Goal: Task Accomplishment & Management: Contribute content

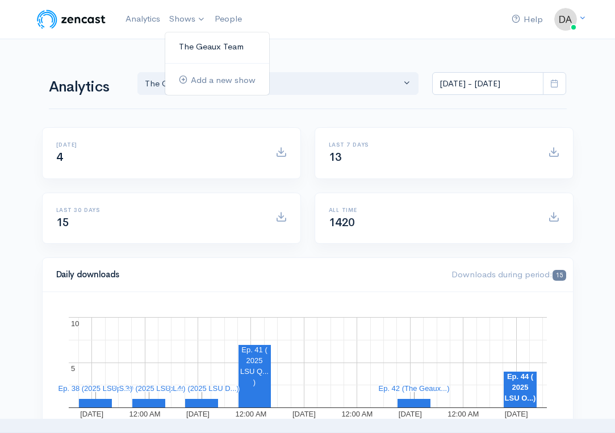
click at [193, 47] on link "The Geaux Team" at bounding box center [217, 47] width 104 height 20
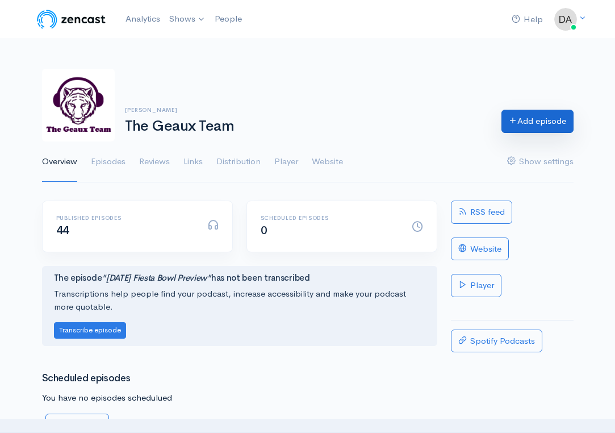
click at [543, 132] on link "Add episode" at bounding box center [537, 121] width 72 height 23
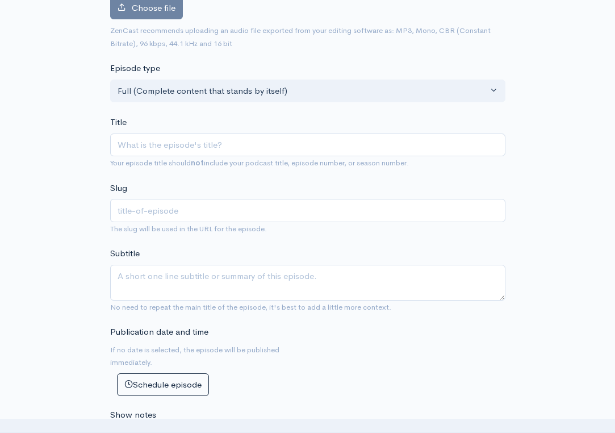
scroll to position [156, 0]
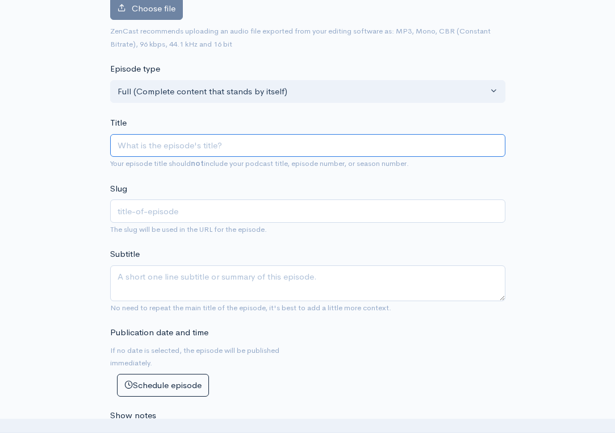
click at [296, 148] on input "Title" at bounding box center [307, 145] width 395 height 23
type input "L"
type input "l"
type input "LS"
type input "ls"
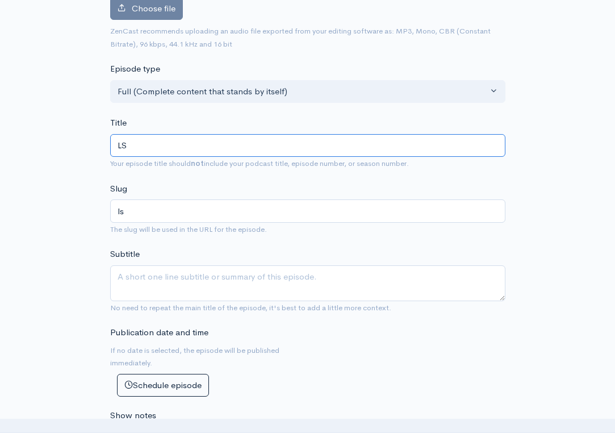
type input "LSU"
type input "lsu"
type input "LSU F"
type input "lsu-f"
type input "LSU FO"
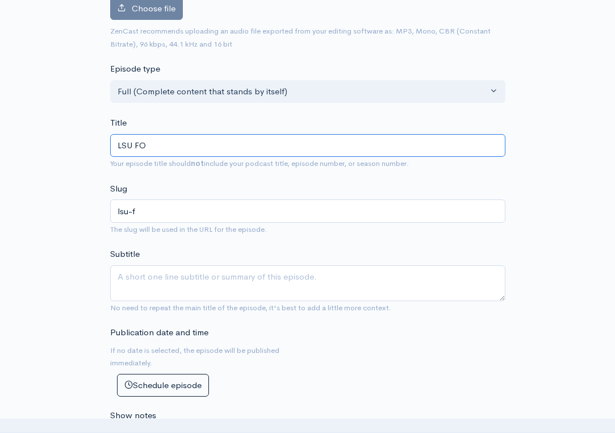
type input "lsu-fo"
type input "LSU FOO"
type input "lsu-foo"
type input "LSU FOOT"
type input "lsu-foot"
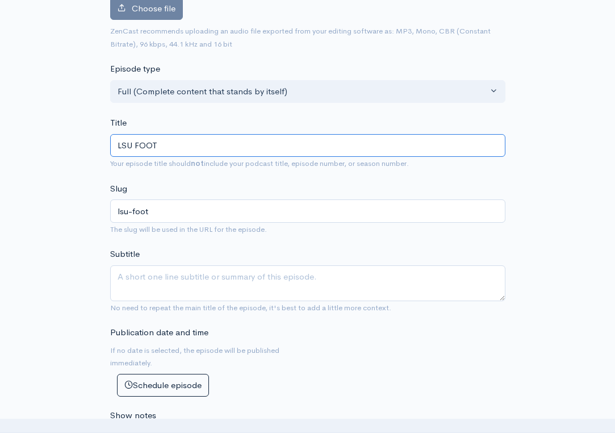
type input "LSU FOO"
type input "lsu-foo"
type input "LSU FO"
type input "lsu-fo"
type input "LSU F"
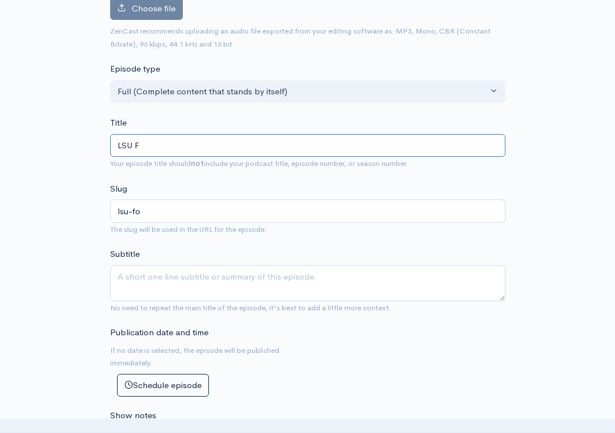
type input "lsu-f"
type input "LSU Foo"
type input "lsu-foo"
type input "LSU Foot"
type input "lsu-foot"
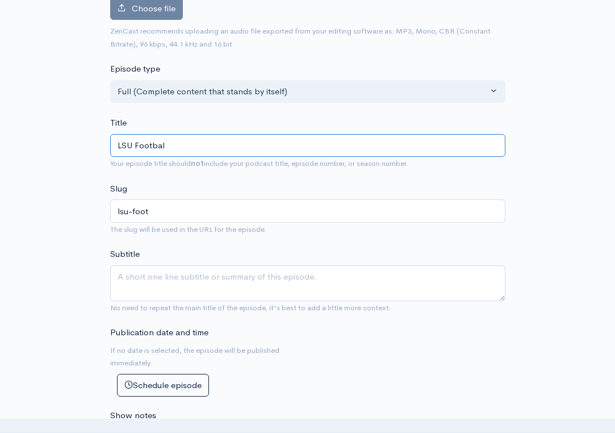
type input "LSU Football"
type input "lsu-football"
type input "LSU Football - 2"
type input "lsu-football-2"
type input "LSU Football - 20"
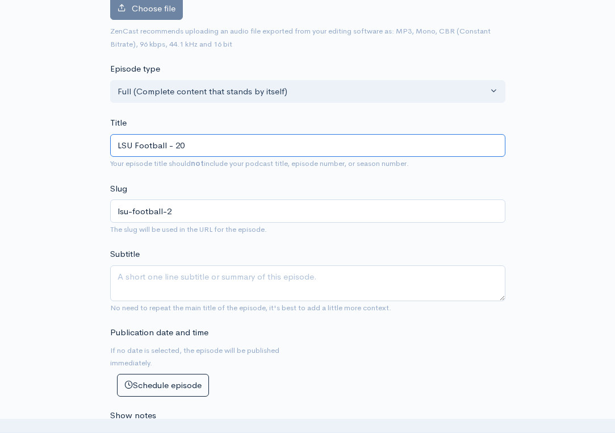
type input "lsu-football-20"
type input "LSU Football - 202"
type input "lsu-football-202"
type input "LSU Football - 2025"
type input "lsu-football-2025"
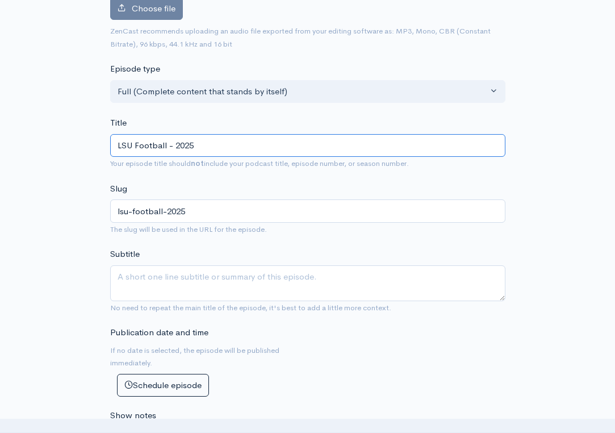
type input "LSU Football - 2025 P"
type input "lsu-football-2025-p"
type input "LSU Football - 2025 Pr"
type input "lsu-football-2025-pr"
type input "LSU Football - 2025 Pre"
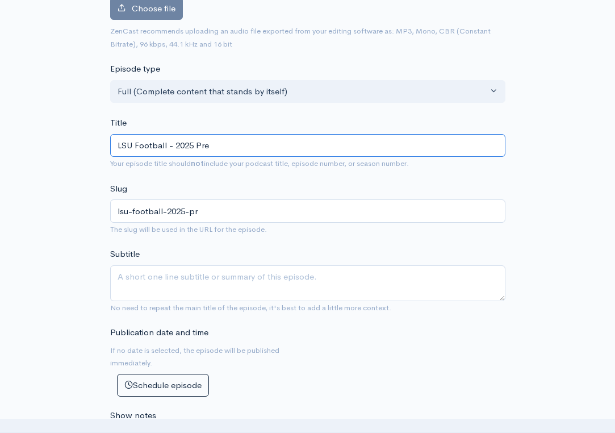
type input "lsu-football-2025-pre"
type input "LSU Football - 2025 Pred"
type input "lsu-football-2025-pred"
type input "LSU Football - 2025 Predi"
type input "lsu-football-2025-predi"
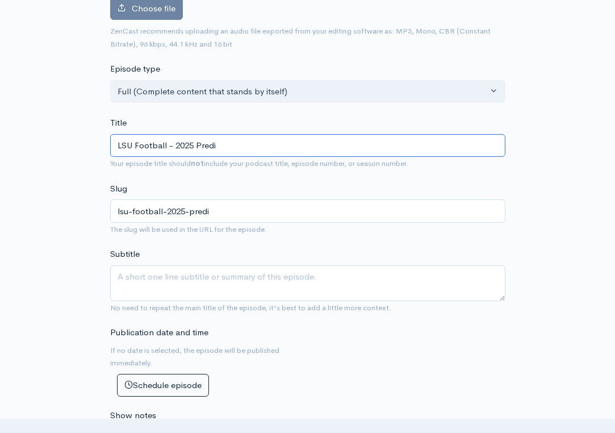
type input "LSU Football - 2025 Pred"
type input "lsu-football-2025-pred"
type input "LSU Football - 2025 Pre"
type input "lsu-football-2025-pre"
type input "LSU Football - 2025 Pr"
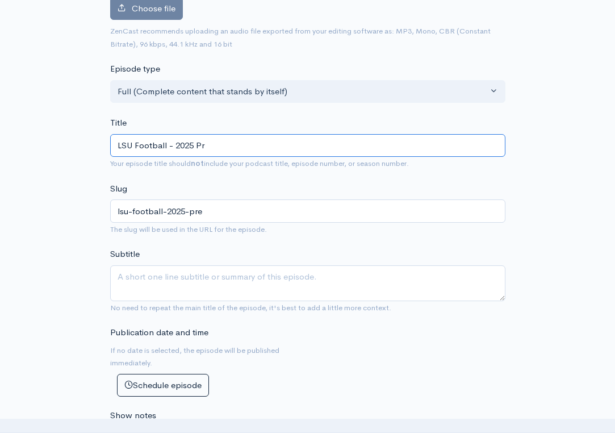
type input "lsu-football-2025-pr"
type input "LSU Football - 2025 P"
type input "lsu-football-2025-p"
type input "LSU Football - 2025"
type input "lsu-football-2025"
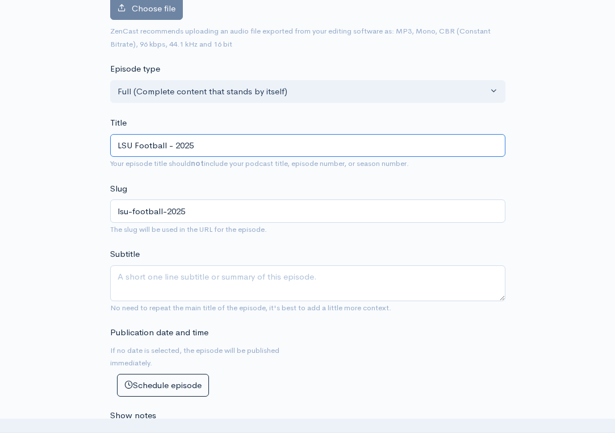
type input "LSU Football - 2025 S"
type input "lsu-football-2025-s"
type input "LSU Football - 2025 Se"
type input "lsu-football-2025-se"
type input "LSU Football - 2025 Sea"
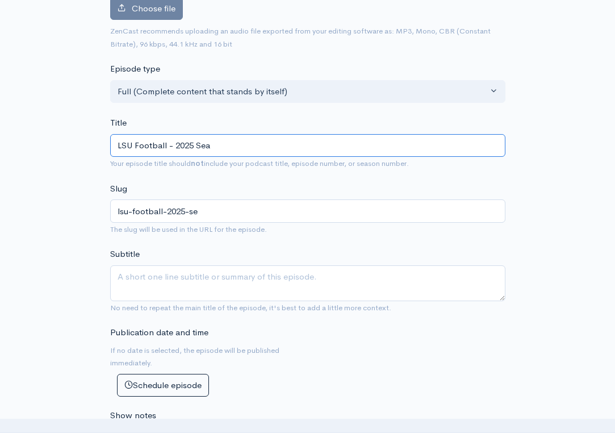
type input "lsu-football-2025-sea"
type input "LSU Football - 2025 Seas"
type input "lsu-football-2025-seas"
type input "LSU Football - 2025 Seaso"
type input "lsu-football-2025-seaso"
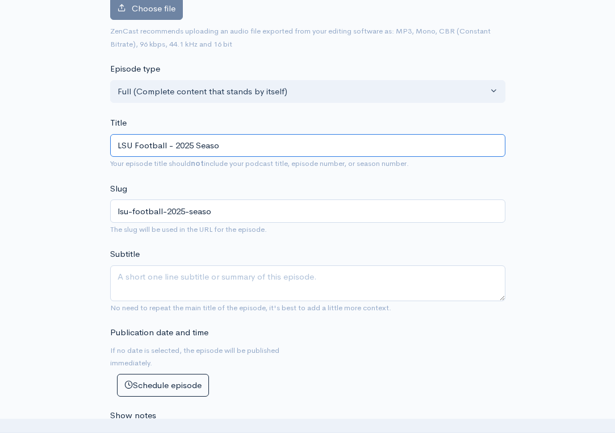
type input "LSU Football - 2025 Season"
type input "lsu-football-2025-season"
type input "LSU Football - 2025 Season P"
type input "lsu-football-2025-season-p"
type input "LSU Football - 2025 Season Pre"
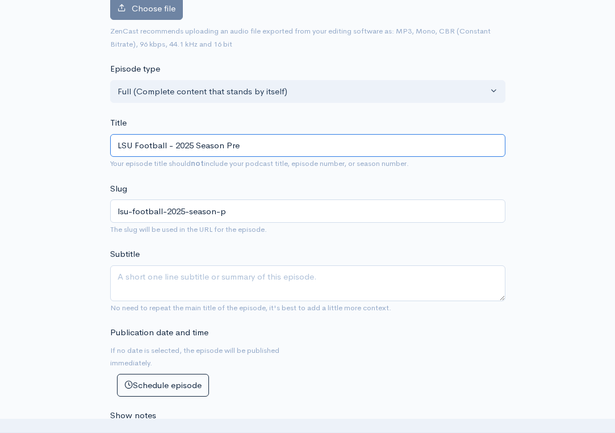
type input "lsu-football-2025-season-pre"
type input "LSU Football - 2025 Season Pred"
type input "lsu-football-2025-season-pred"
type input "LSU Football - 2025 Season Predict"
type input "lsu-football-2025-season-predict"
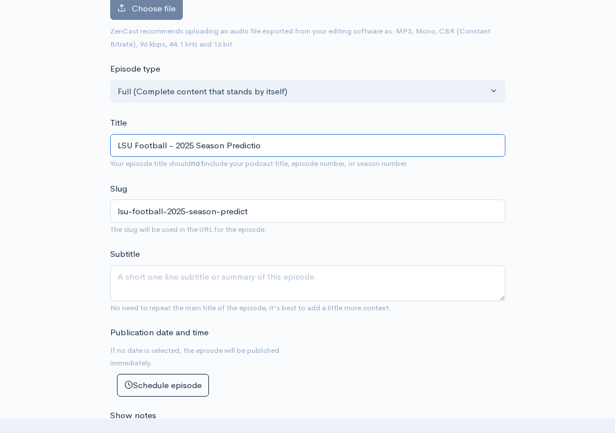
type input "LSU Football - 2025 Season Prediction"
type input "lsu-football-2025-season-prediction"
type input "LSU Football - 2025 Season Predictions"
type input "lsu-football-2025-season-predictions"
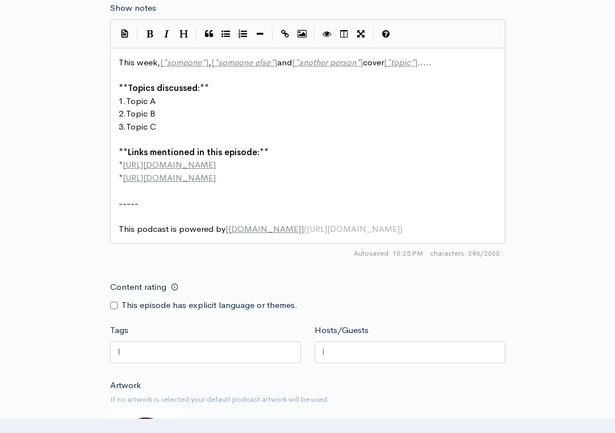
scroll to position [564, 0]
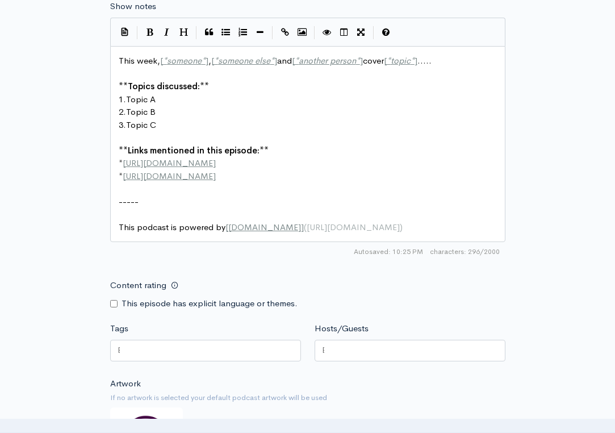
type input "LSU Football - 2025 Season Predictions"
type textarea "-----"
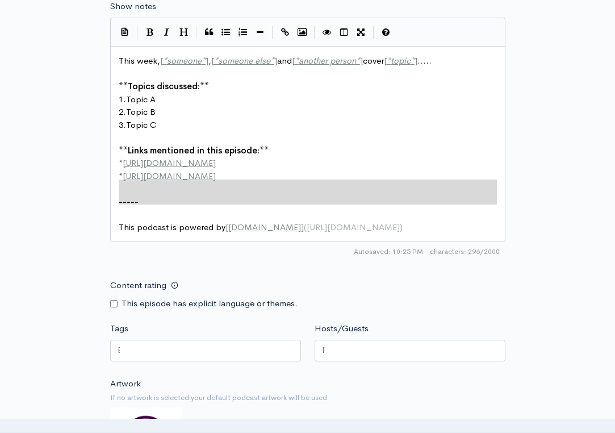
drag, startPoint x: 405, startPoint y: 209, endPoint x: 277, endPoint y: 177, distance: 132.2
click at [366, 221] on pre "This podcast is powered by [ [DOMAIN_NAME] ] ( [URL][DOMAIN_NAME] )" at bounding box center [307, 227] width 383 height 13
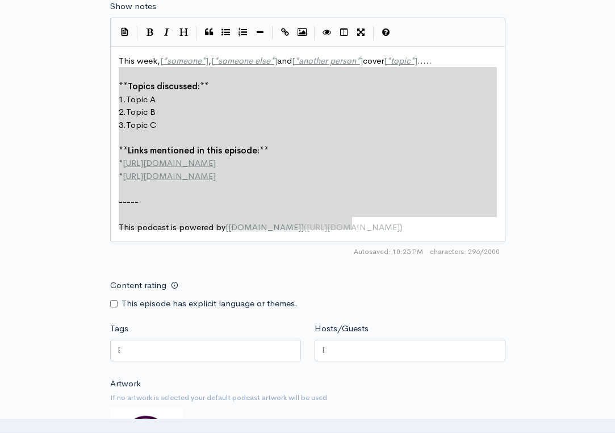
type textarea "This week, [*someone*], [*someone else*] and [*another person*] cover [*topic*]…"
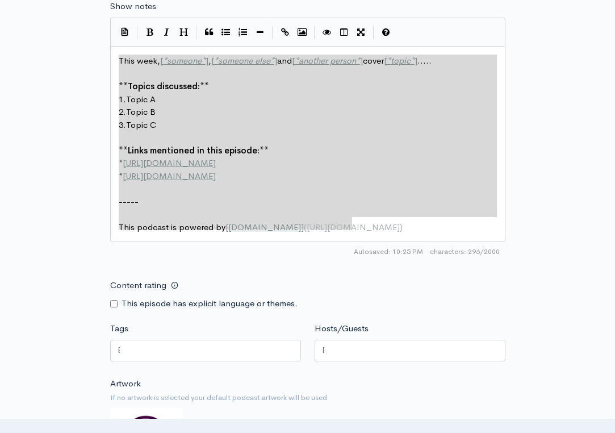
drag, startPoint x: 366, startPoint y: 216, endPoint x: 98, endPoint y: 51, distance: 314.9
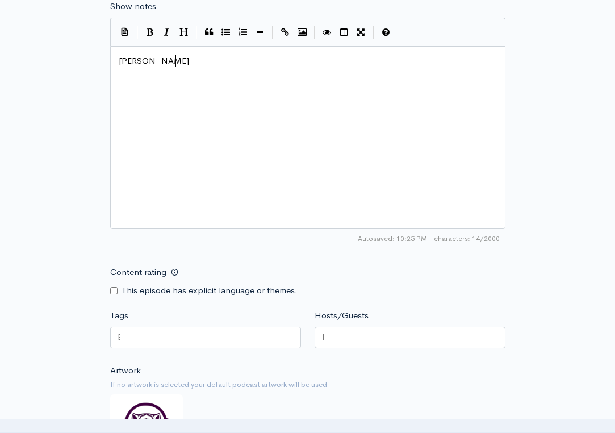
type textarea "[PERSON_NAME]"
type textarea "[PERSON_NAME], and [PERSON_NAME] go ganme"
type textarea "me by game and preduc"
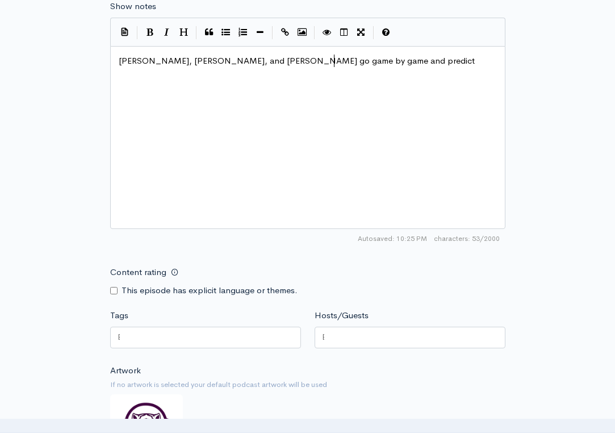
type textarea "ict LS"
type textarea "how l"
type textarea "lsu"
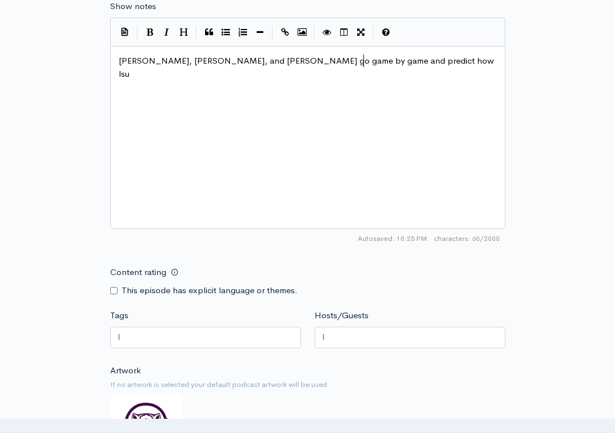
scroll to position [0, 10]
type textarea "LSU will fare in the 2025 season."
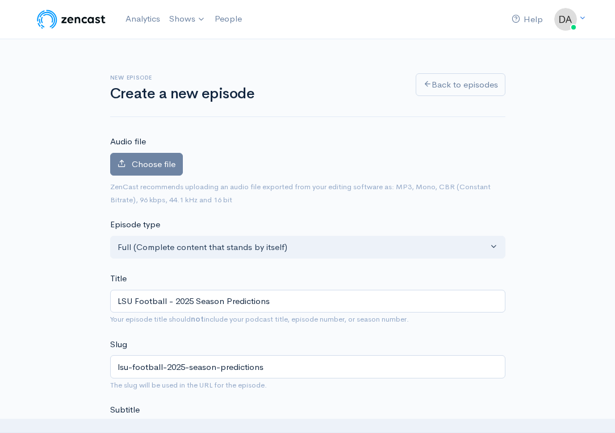
scroll to position [0, 0]
click at [143, 165] on span "Choose file" at bounding box center [154, 163] width 44 height 11
click at [0, 0] on input "Choose file" at bounding box center [0, 0] width 0 height 0
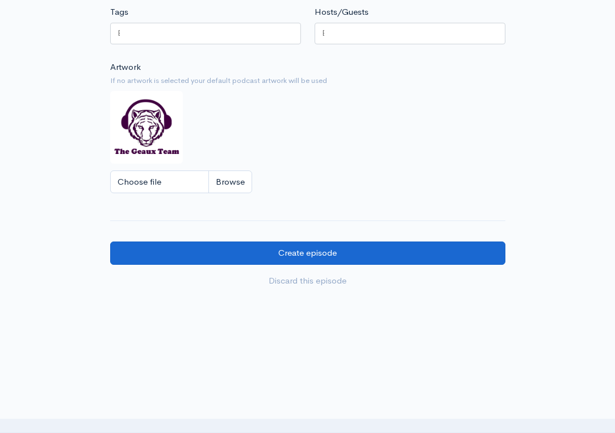
scroll to position [931, 0]
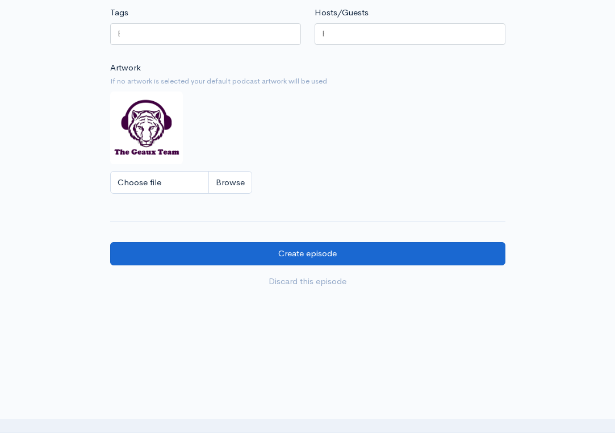
click at [399, 242] on input "Create episode" at bounding box center [307, 253] width 395 height 23
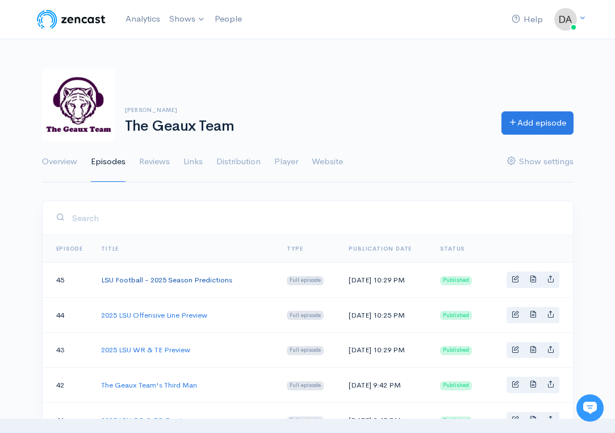
click at [187, 277] on link "LSU Football - 2025 Season Predictions" at bounding box center [166, 280] width 131 height 10
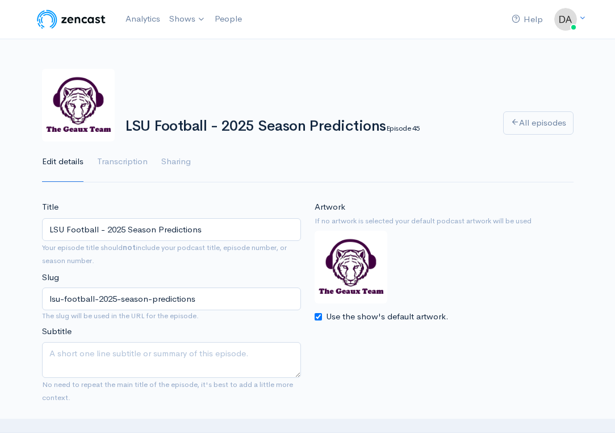
click at [185, 232] on input "LSU Football - 2025 Season Predictions" at bounding box center [171, 229] width 259 height 23
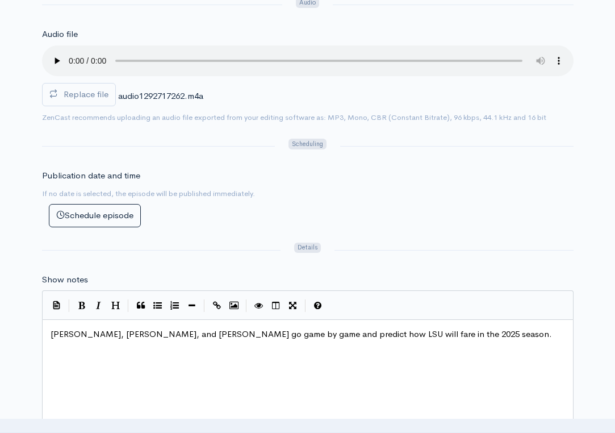
scroll to position [1, 0]
click at [292, 328] on span "[PERSON_NAME], [PERSON_NAME], and [PERSON_NAME] go game by game and predict how…" at bounding box center [301, 333] width 501 height 11
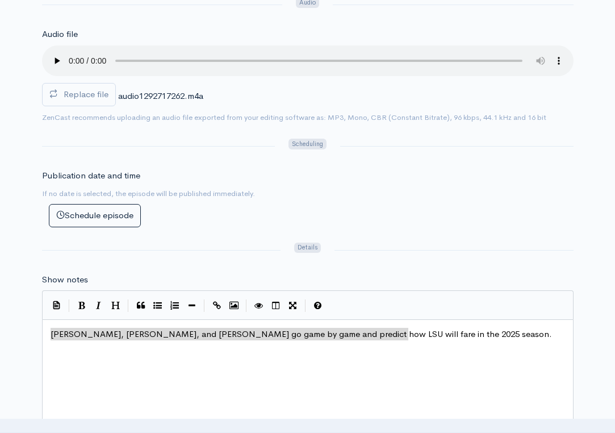
scroll to position [5, 0]
type textarea "[PERSON_NAME], [PERSON_NAME], and [PERSON_NAME] go game by game and predict how…"
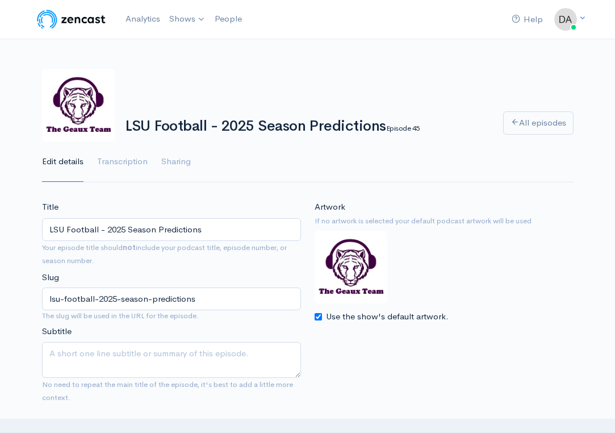
scroll to position [0, 0]
click at [143, 24] on link "Analytics" at bounding box center [143, 19] width 44 height 24
